Goal: Information Seeking & Learning: Learn about a topic

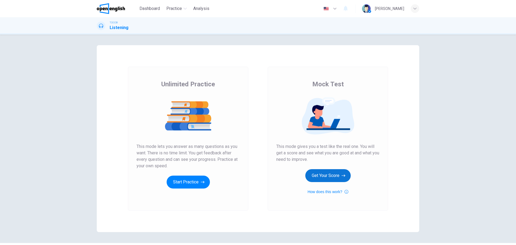
click at [333, 176] on button "Get Your Score" at bounding box center [327, 175] width 45 height 13
click at [145, 10] on span "Dashboard" at bounding box center [150, 8] width 20 height 6
